Goal: Task Accomplishment & Management: Use online tool/utility

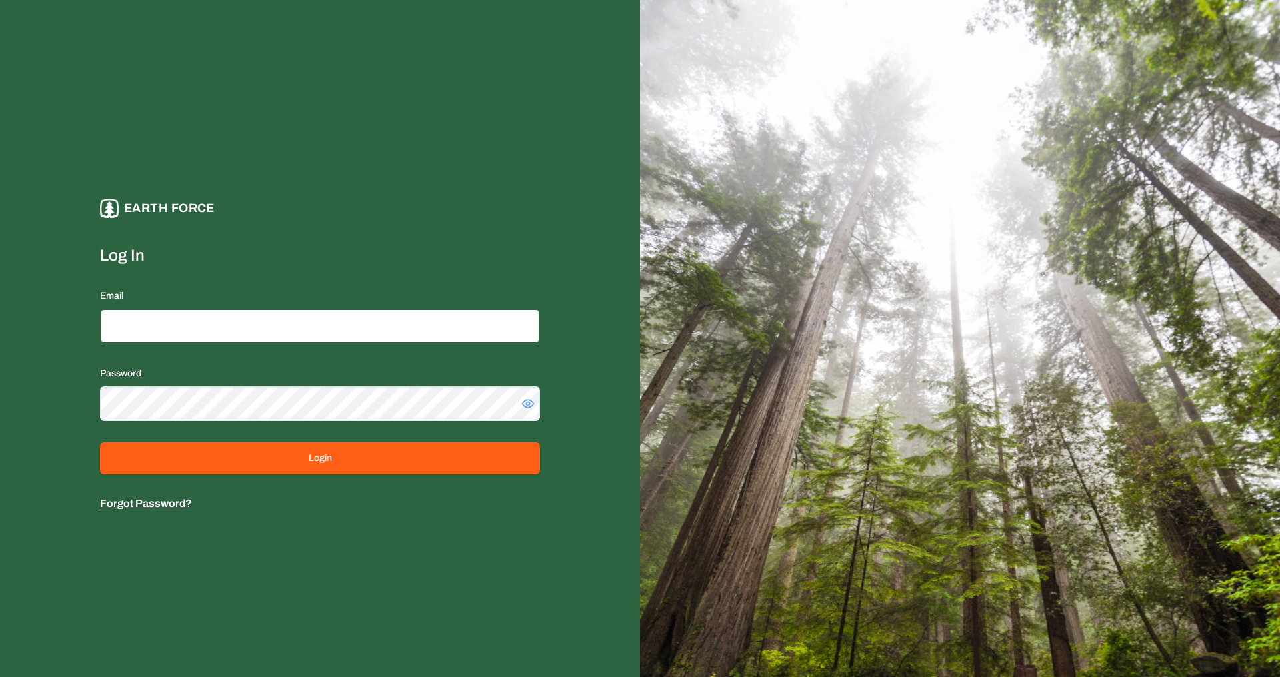
type input "**********"
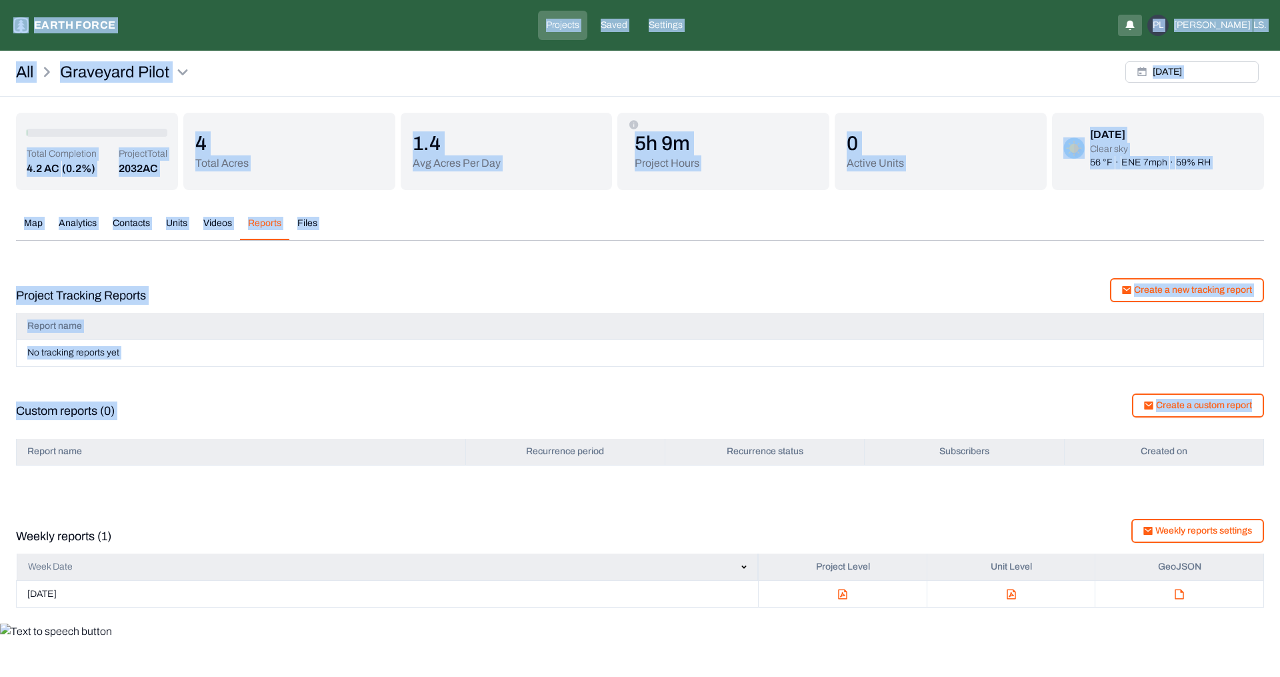
click at [39, 223] on button "Map" at bounding box center [33, 228] width 35 height 23
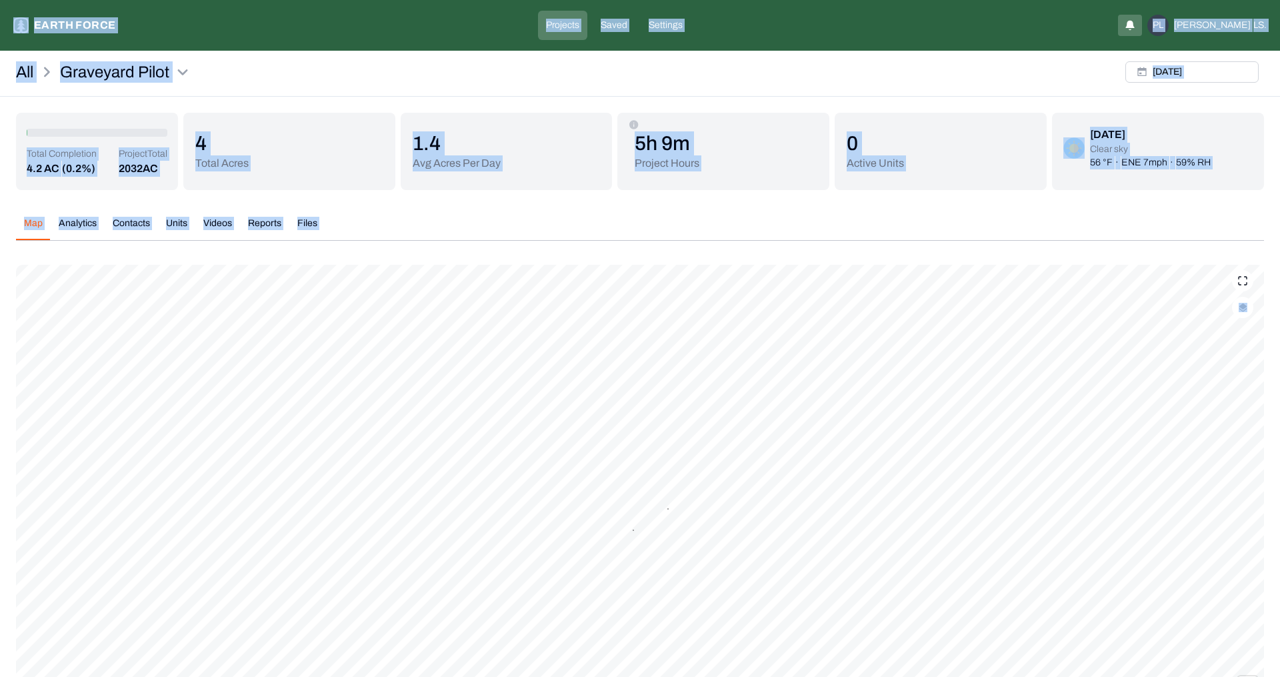
click at [1244, 317] on button "button" at bounding box center [1242, 307] width 21 height 21
type "on"
